Goal: Transaction & Acquisition: Book appointment/travel/reservation

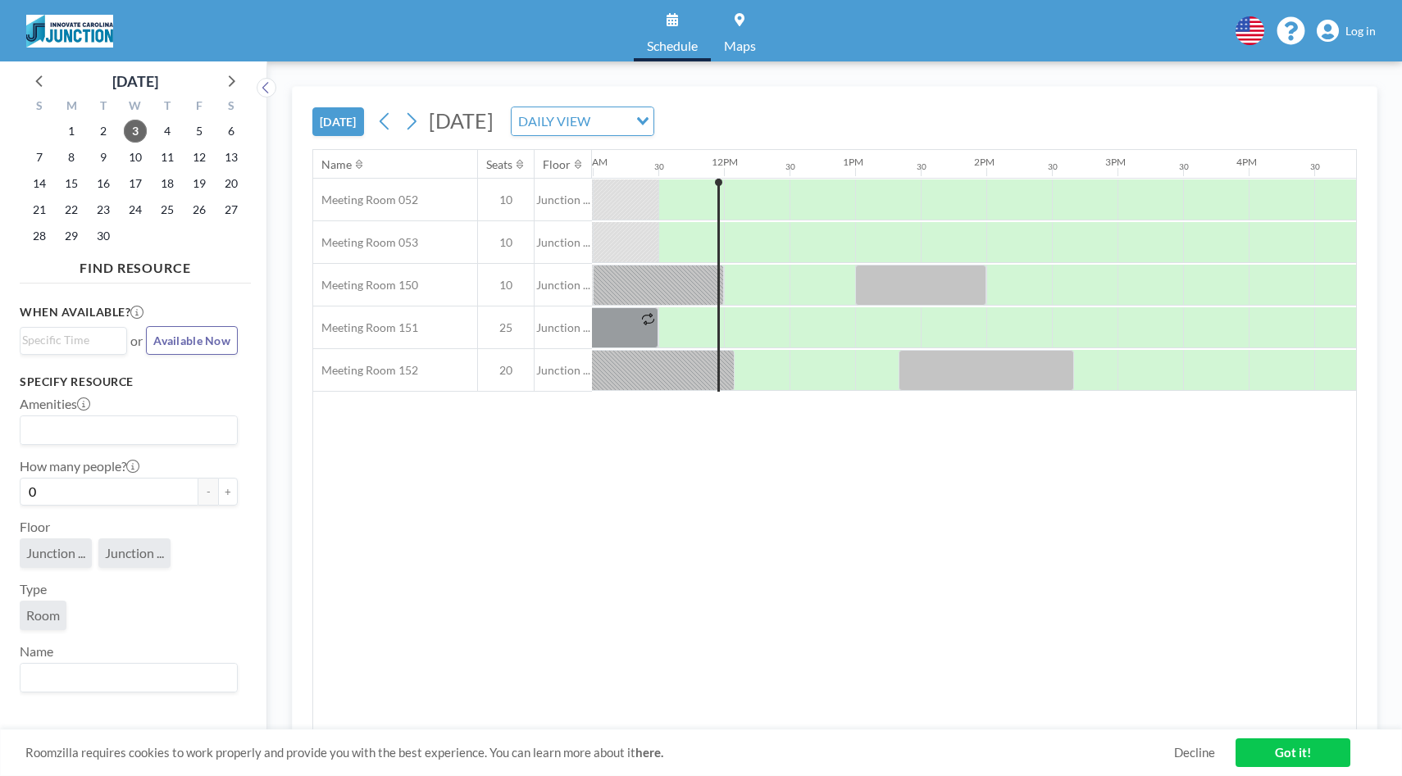
scroll to position [0, 1443]
drag, startPoint x: 728, startPoint y: 226, endPoint x: 772, endPoint y: 228, distance: 44.3
click at [1363, 27] on span "Log in" at bounding box center [1360, 31] width 30 height 15
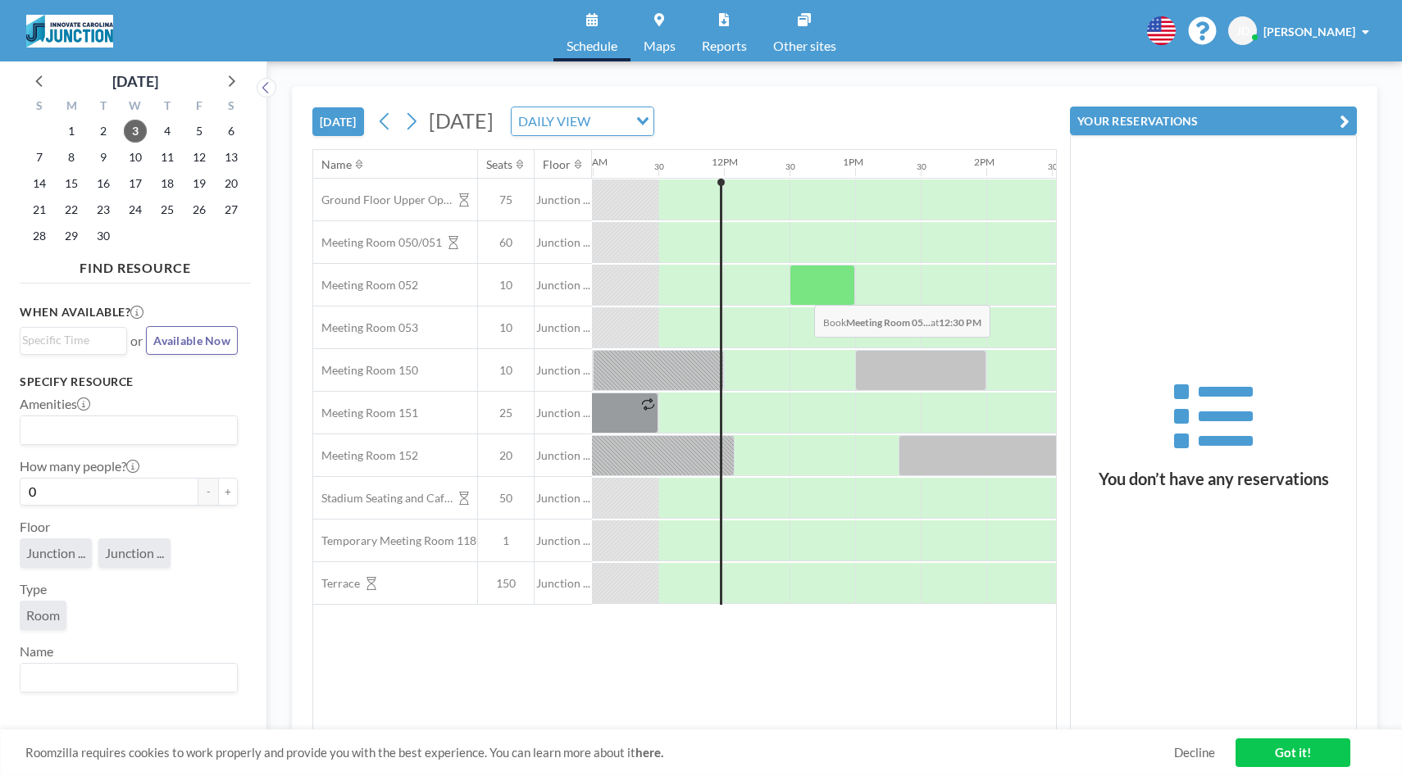
scroll to position [0, 1443]
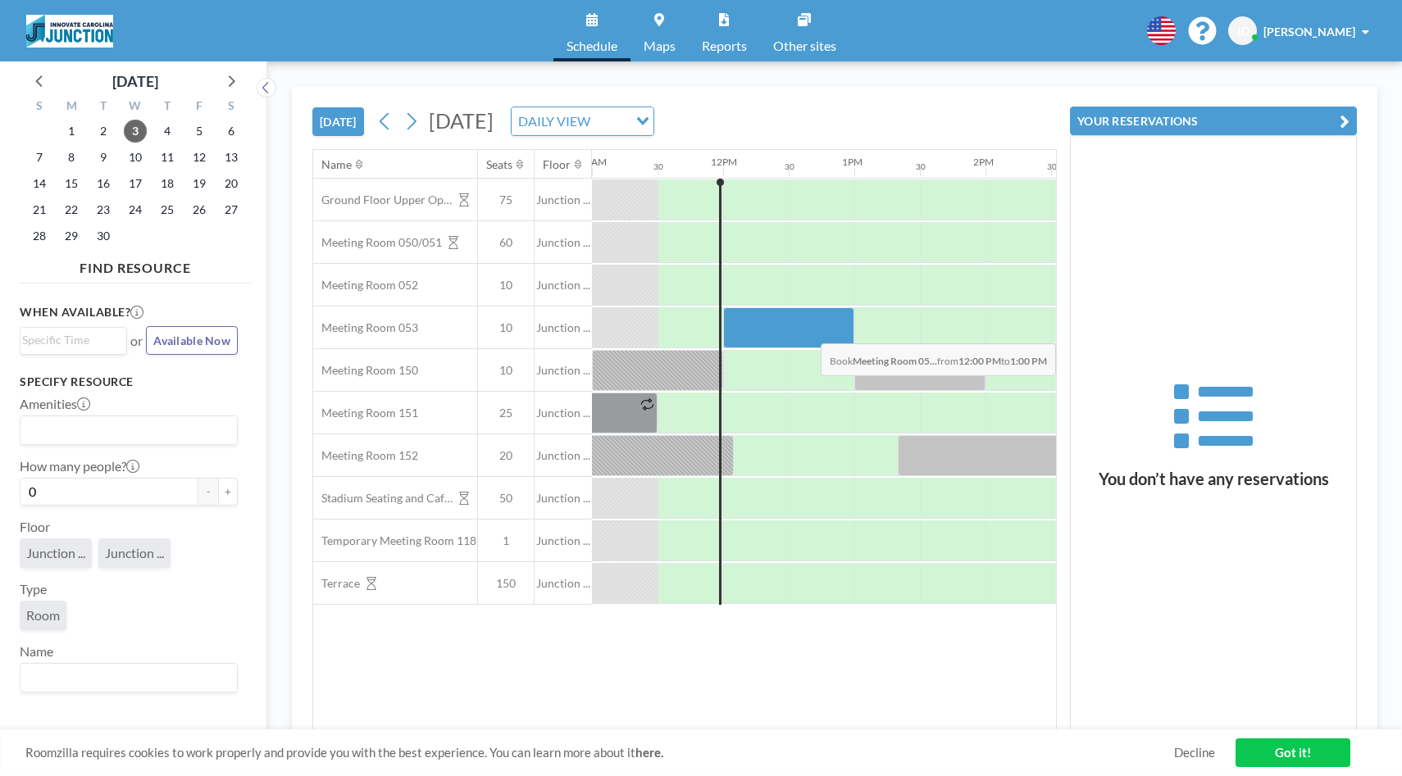
drag, startPoint x: 740, startPoint y: 332, endPoint x: 820, endPoint y: 331, distance: 79.5
click at [820, 331] on div at bounding box center [788, 327] width 131 height 41
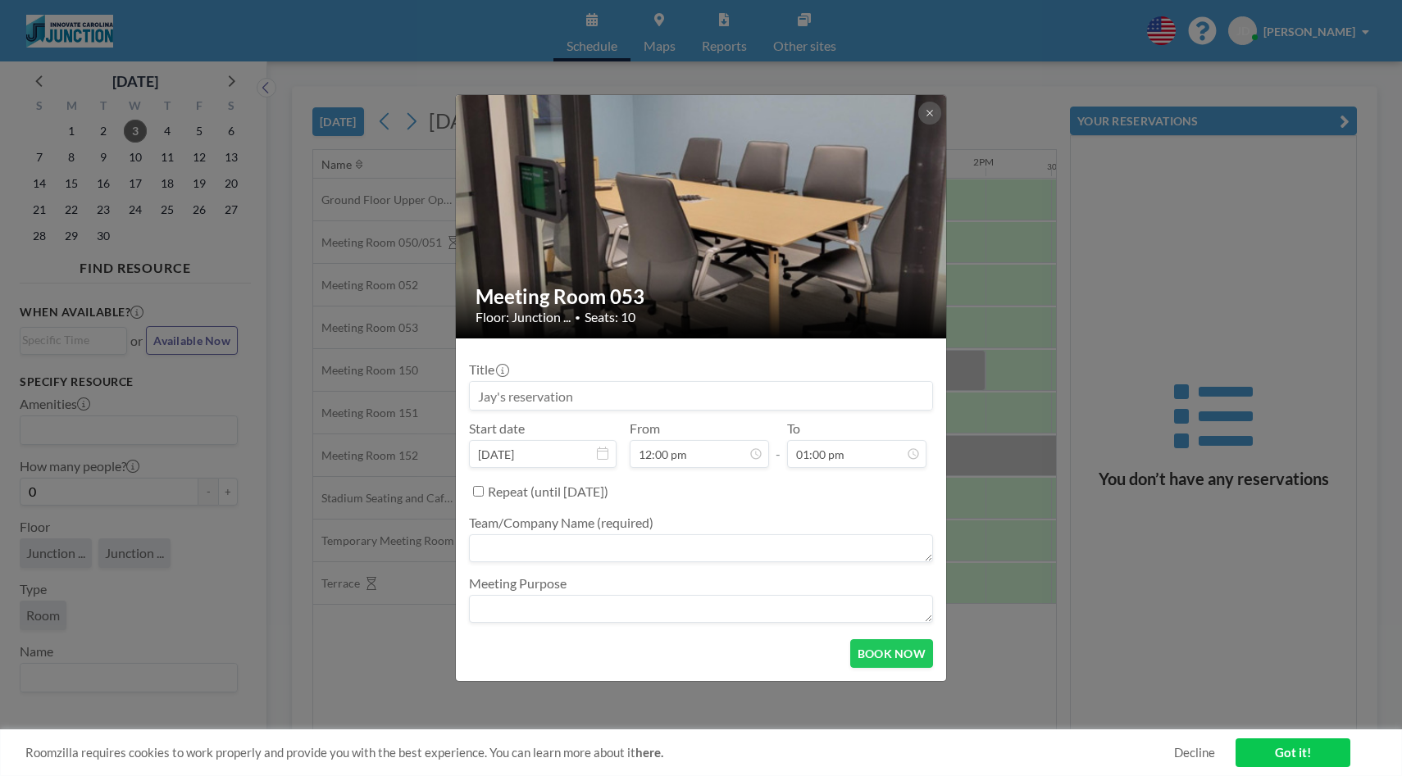
scroll to position [758, 0]
click at [887, 652] on button "BOOK NOW" at bounding box center [891, 653] width 83 height 29
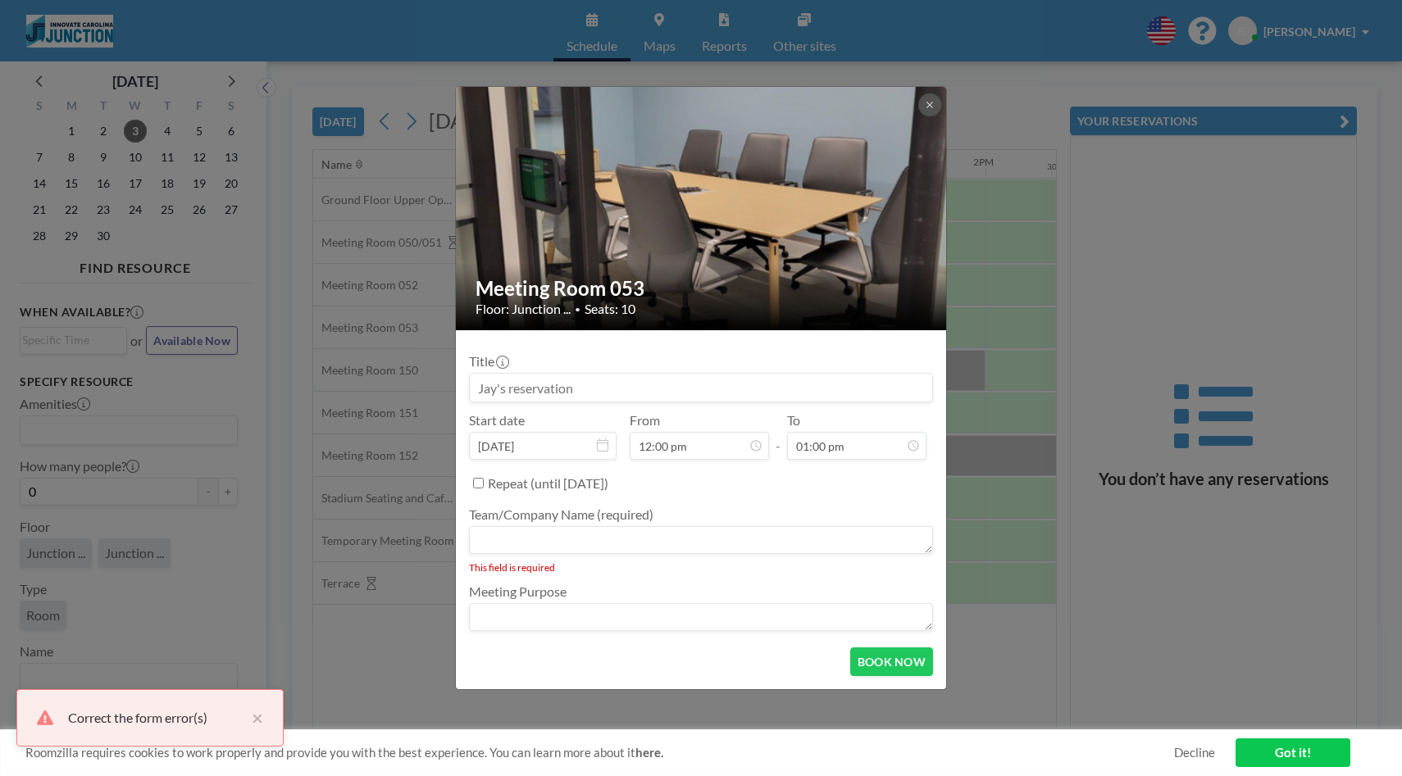
click at [605, 539] on textarea at bounding box center [701, 540] width 464 height 28
click at [605, 540] on textarea at bounding box center [701, 540] width 464 height 28
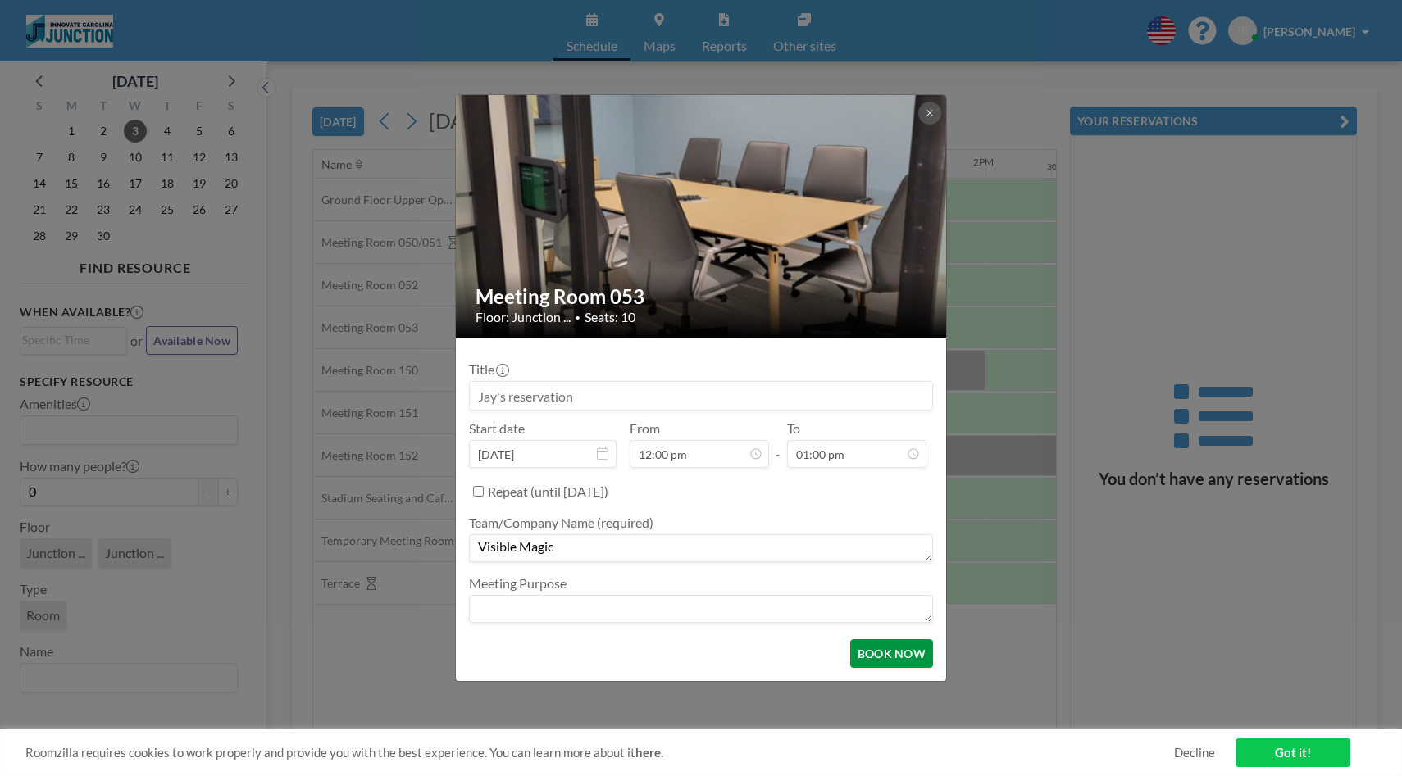
type textarea "Visible Magic"
click at [888, 662] on button "BOOK NOW" at bounding box center [891, 653] width 83 height 29
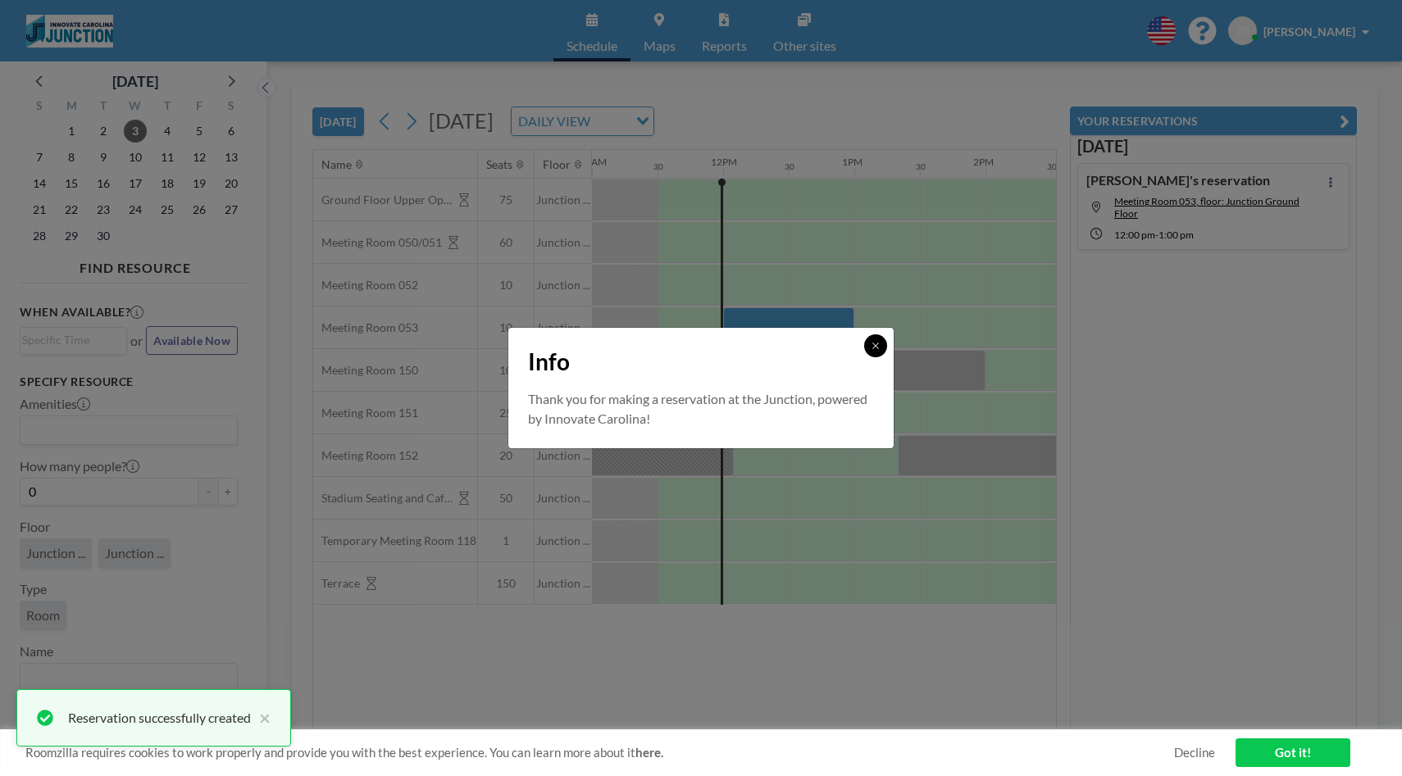
click at [875, 348] on icon at bounding box center [876, 346] width 10 height 10
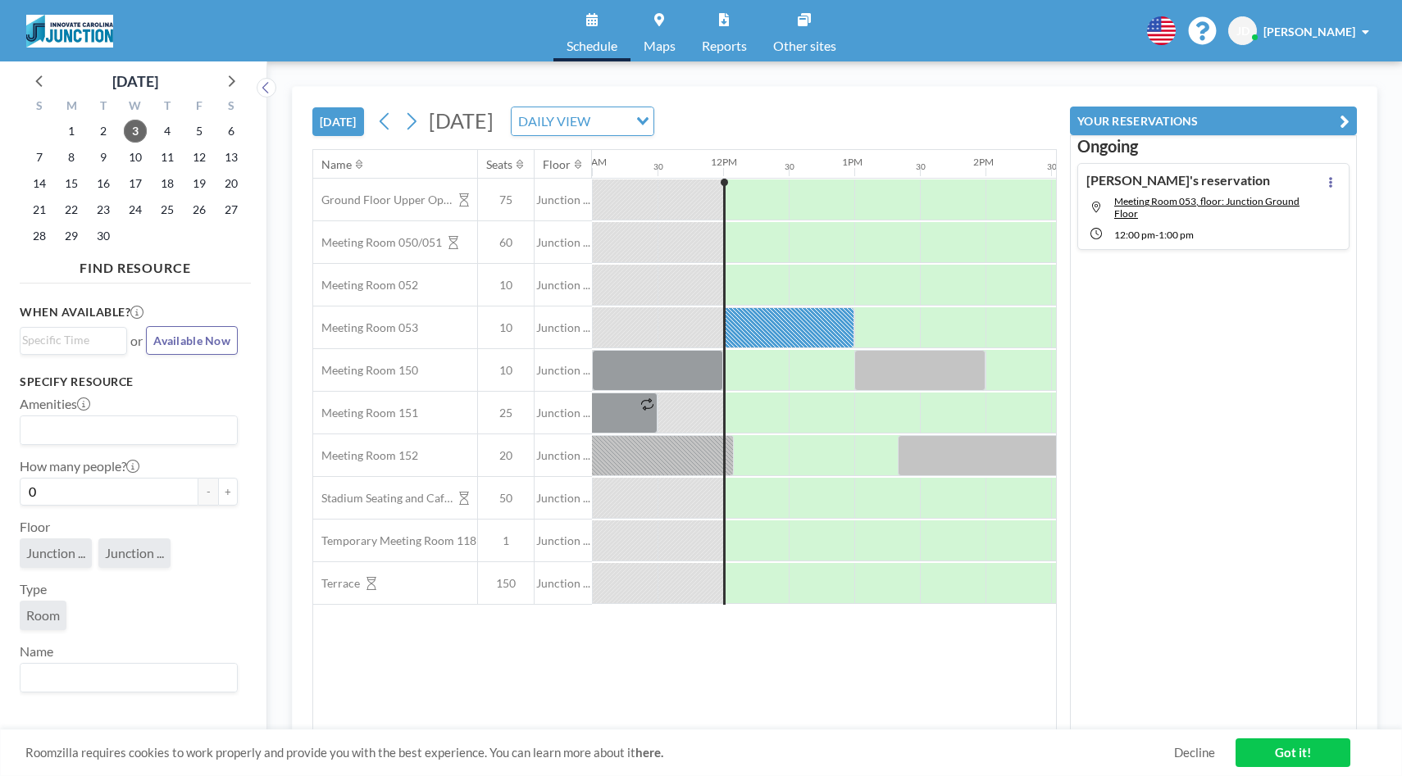
click at [1281, 748] on link "Got it!" at bounding box center [1292, 753] width 115 height 29
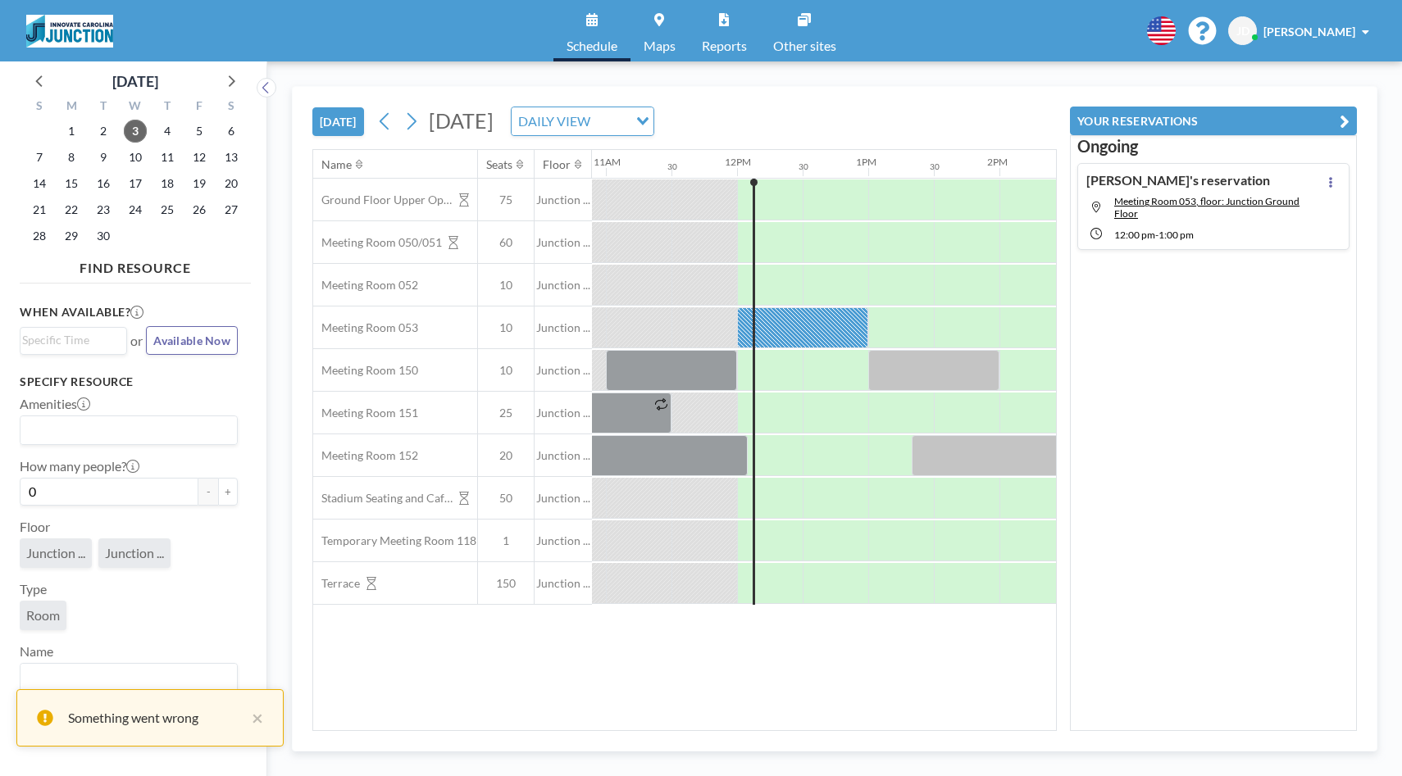
scroll to position [0, 1443]
